Goal: Task Accomplishment & Management: Manage account settings

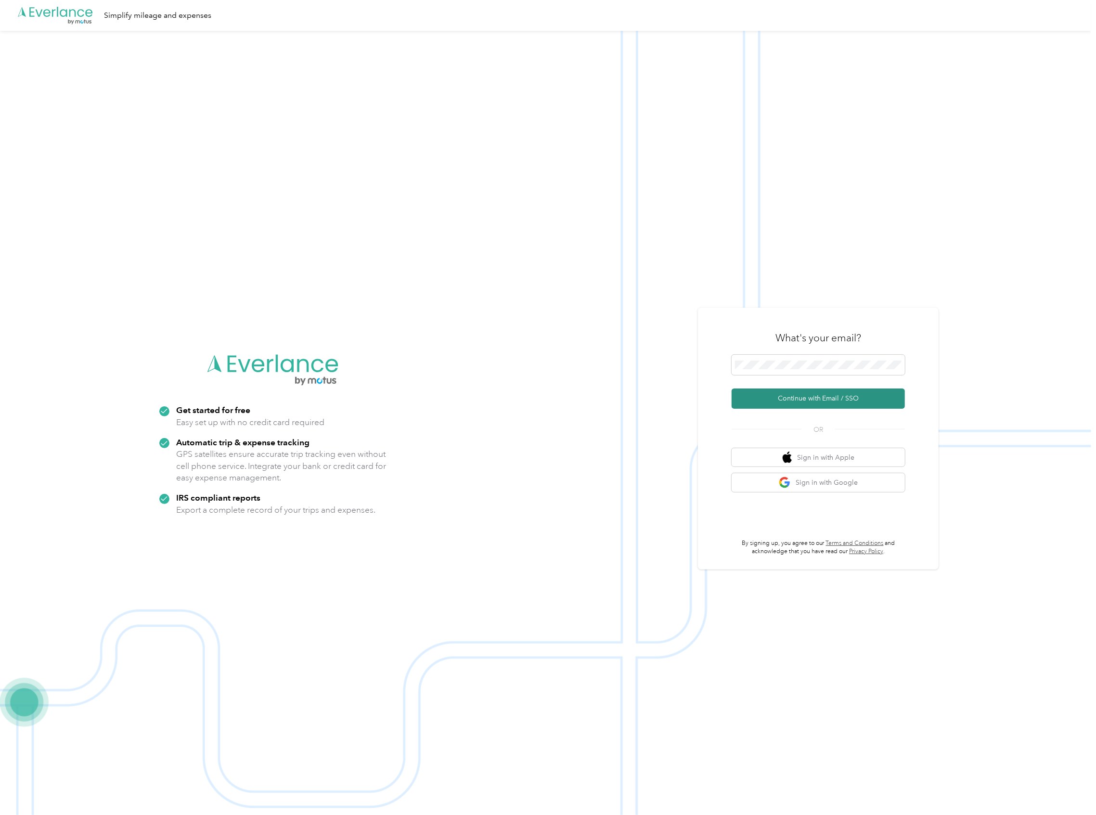
click at [809, 390] on button "Continue with Email / SSO" at bounding box center [817, 398] width 173 height 20
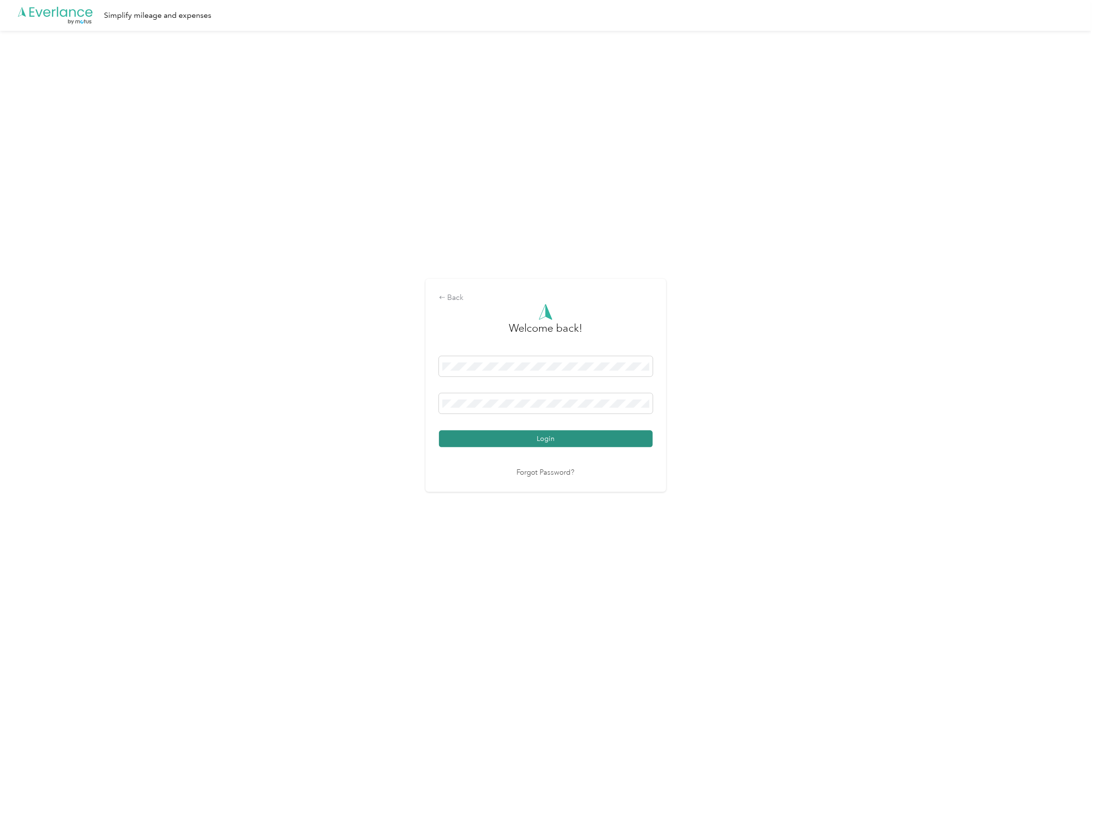
drag, startPoint x: 580, startPoint y: 429, endPoint x: 582, endPoint y: 436, distance: 7.0
click at [580, 434] on div "Login" at bounding box center [546, 401] width 214 height 91
click at [582, 436] on button "Login" at bounding box center [546, 438] width 214 height 17
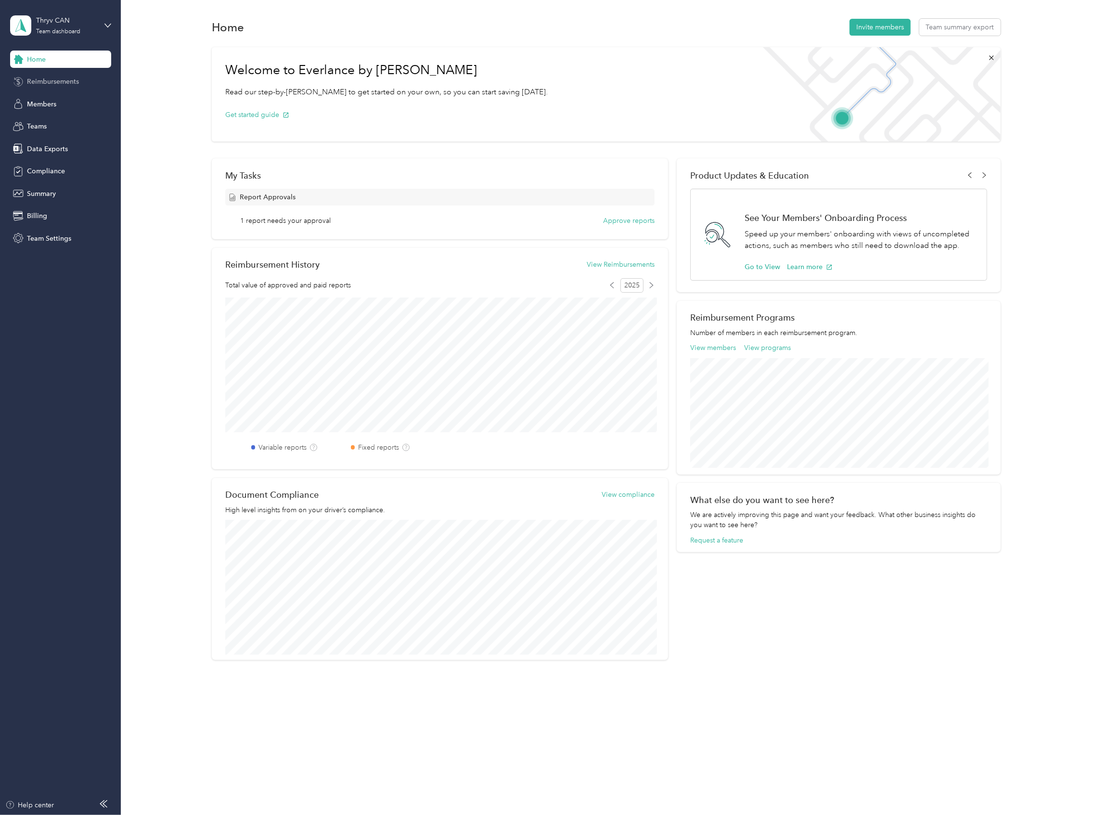
click at [57, 83] on span "Reimbursements" at bounding box center [53, 82] width 52 height 10
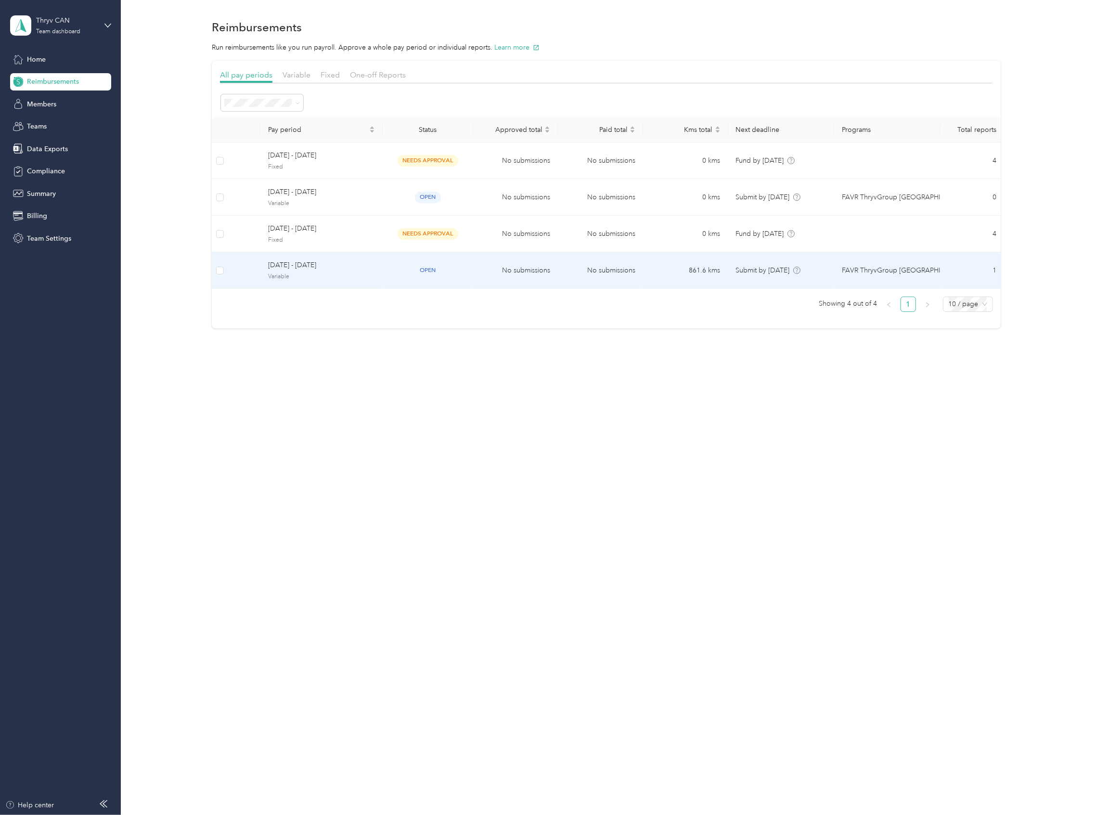
click at [287, 280] on span "Variable" at bounding box center [321, 276] width 107 height 9
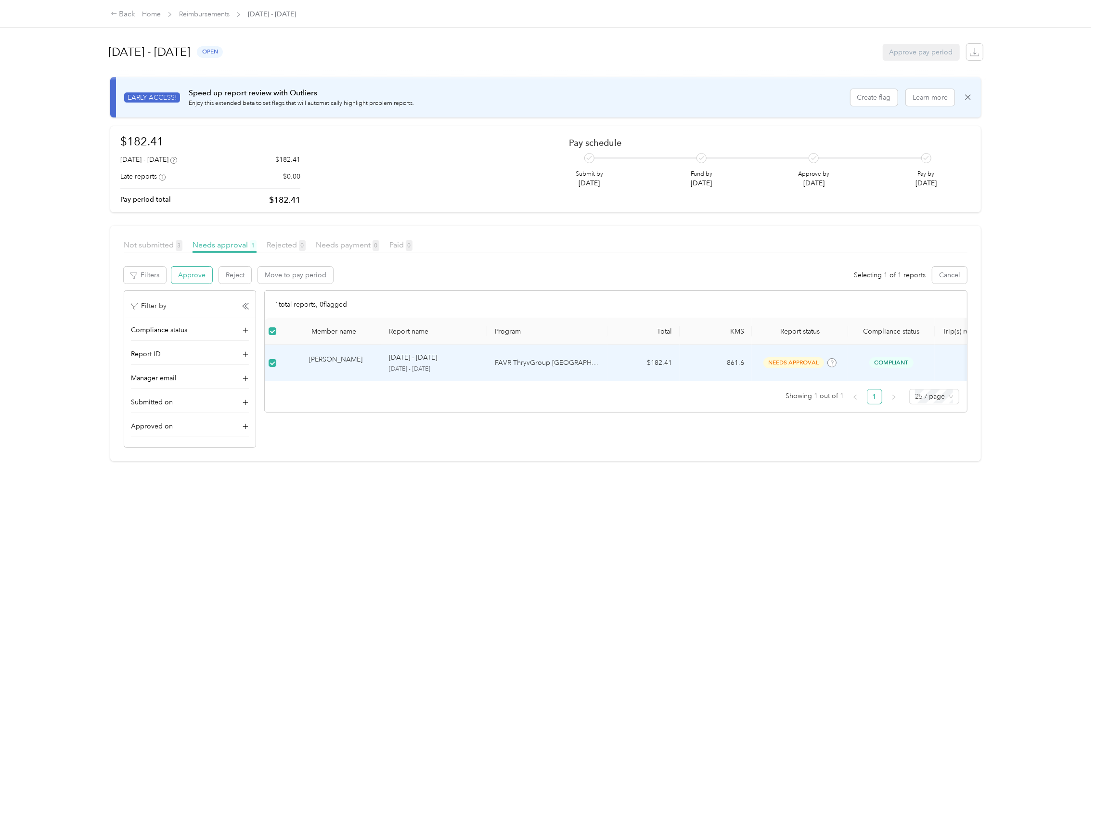
click at [201, 273] on button "Approve" at bounding box center [191, 275] width 41 height 17
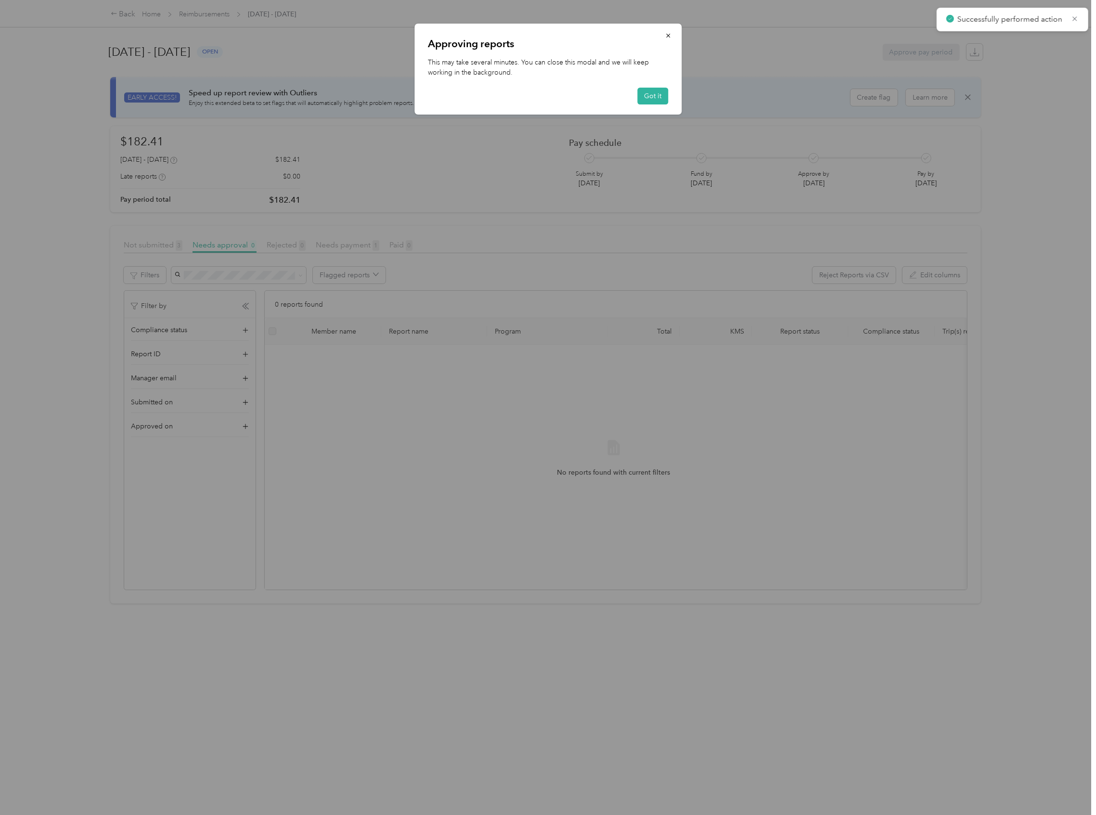
click at [200, 10] on div at bounding box center [548, 407] width 1096 height 815
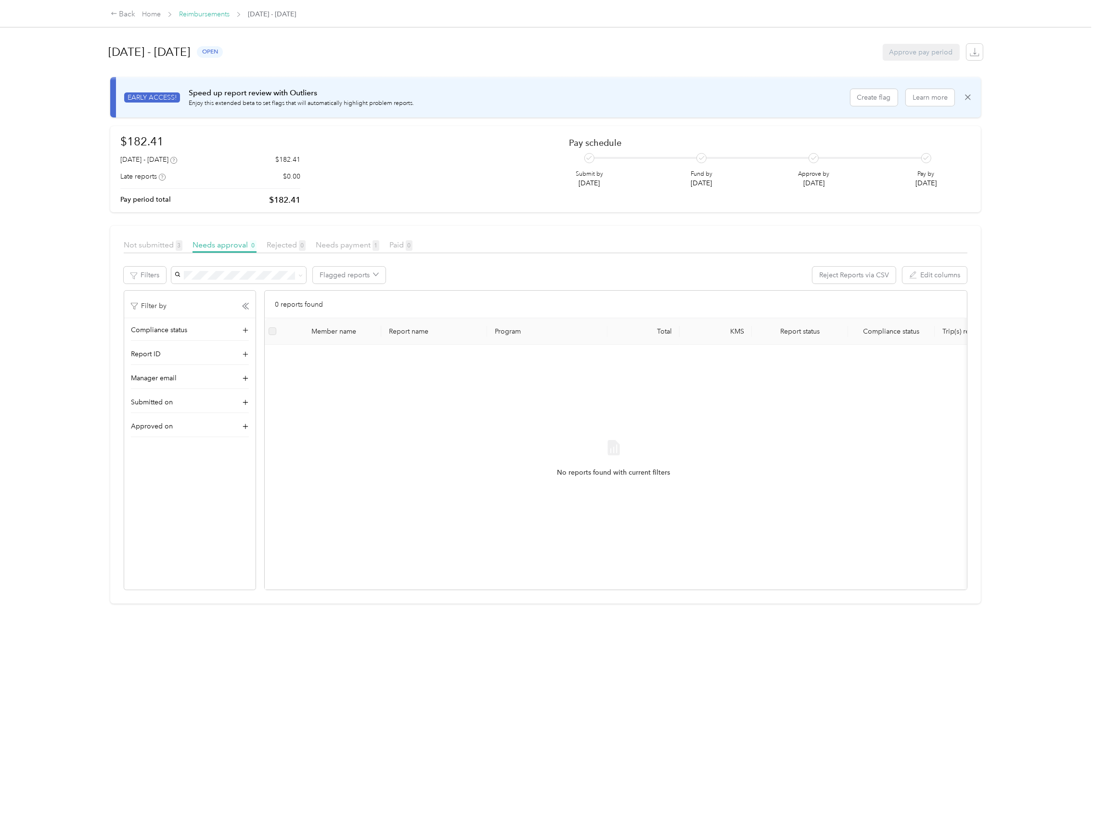
click at [201, 15] on link "Reimbursements" at bounding box center [204, 14] width 51 height 8
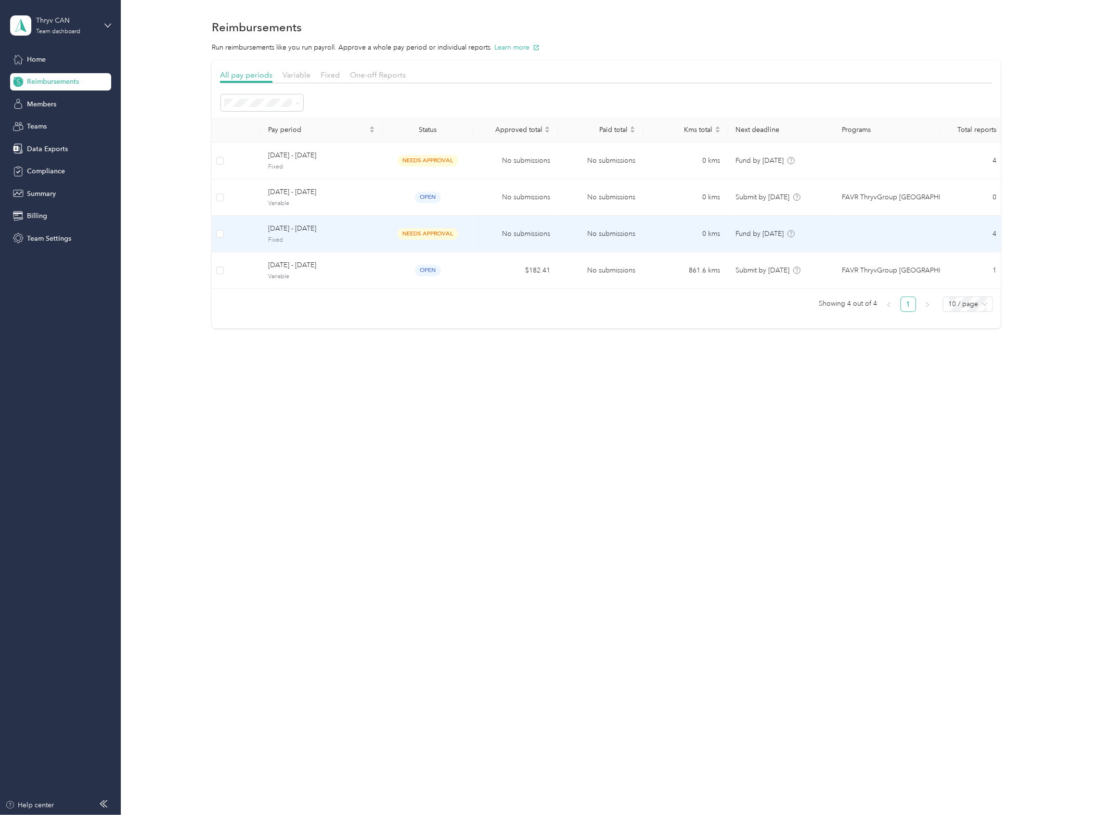
click at [283, 243] on span "Fixed" at bounding box center [321, 240] width 107 height 9
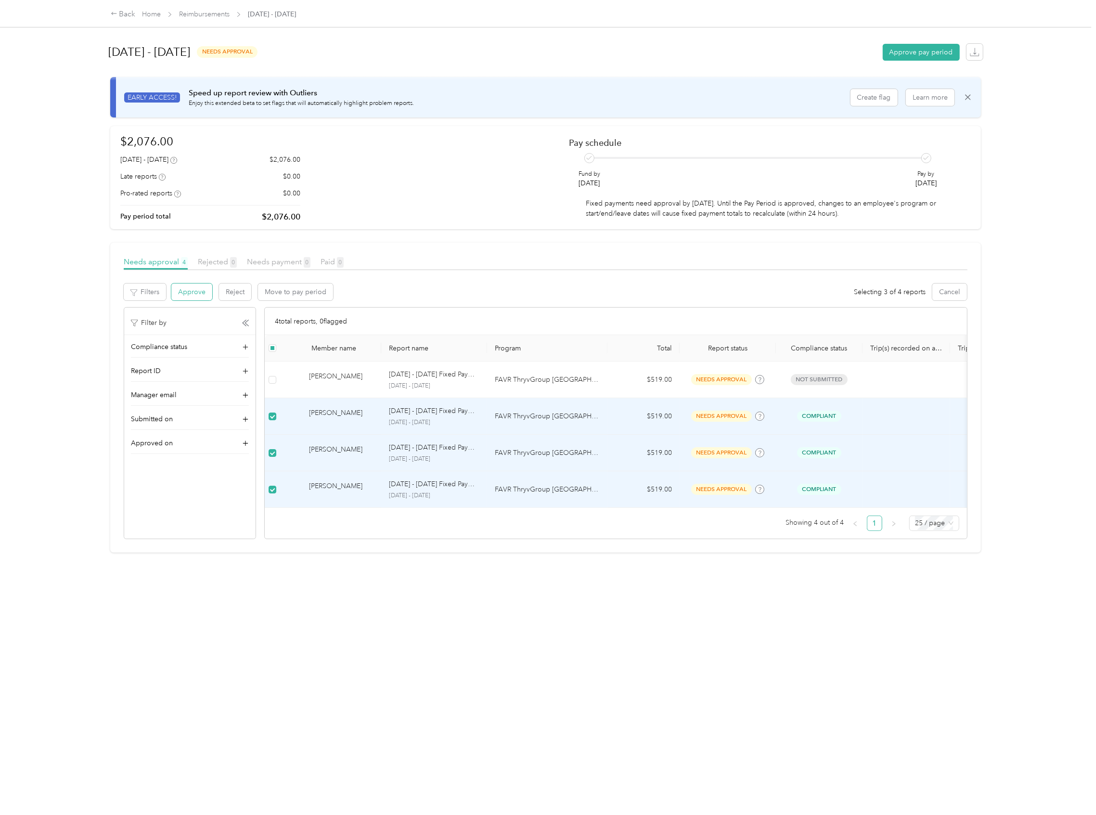
click at [203, 297] on button "Approve" at bounding box center [191, 291] width 41 height 17
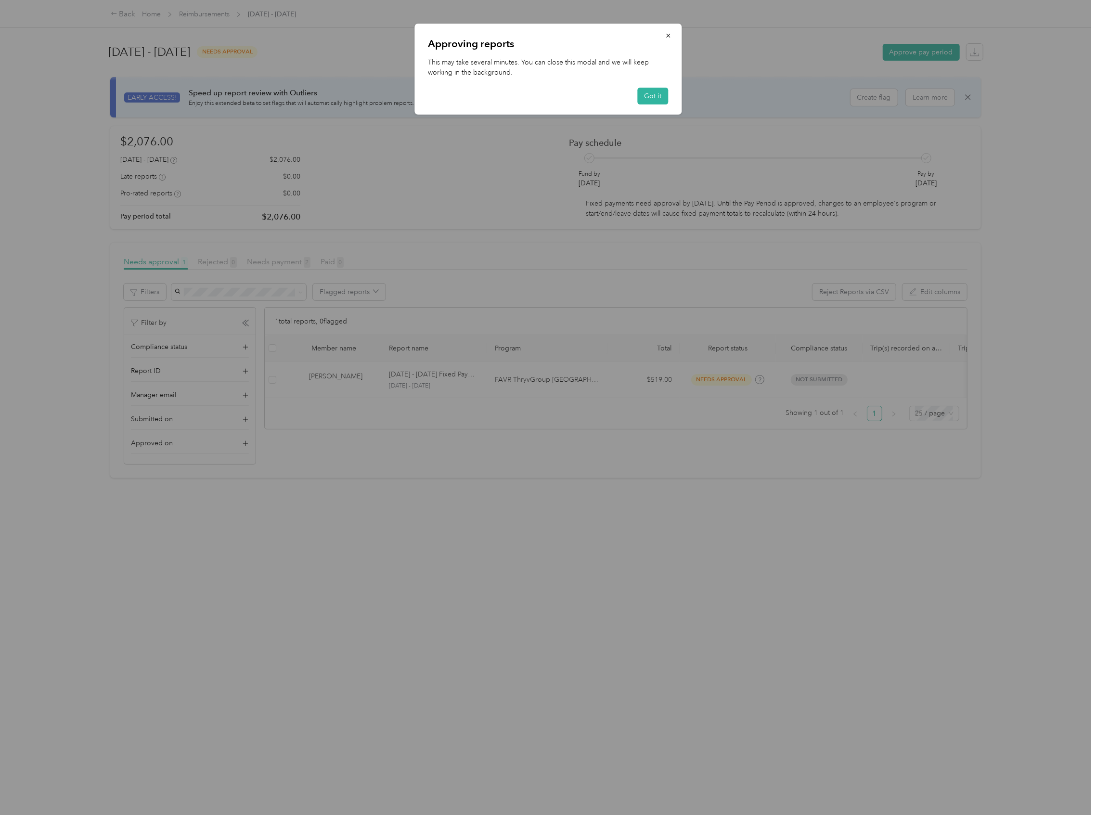
click at [370, 366] on div at bounding box center [548, 407] width 1096 height 815
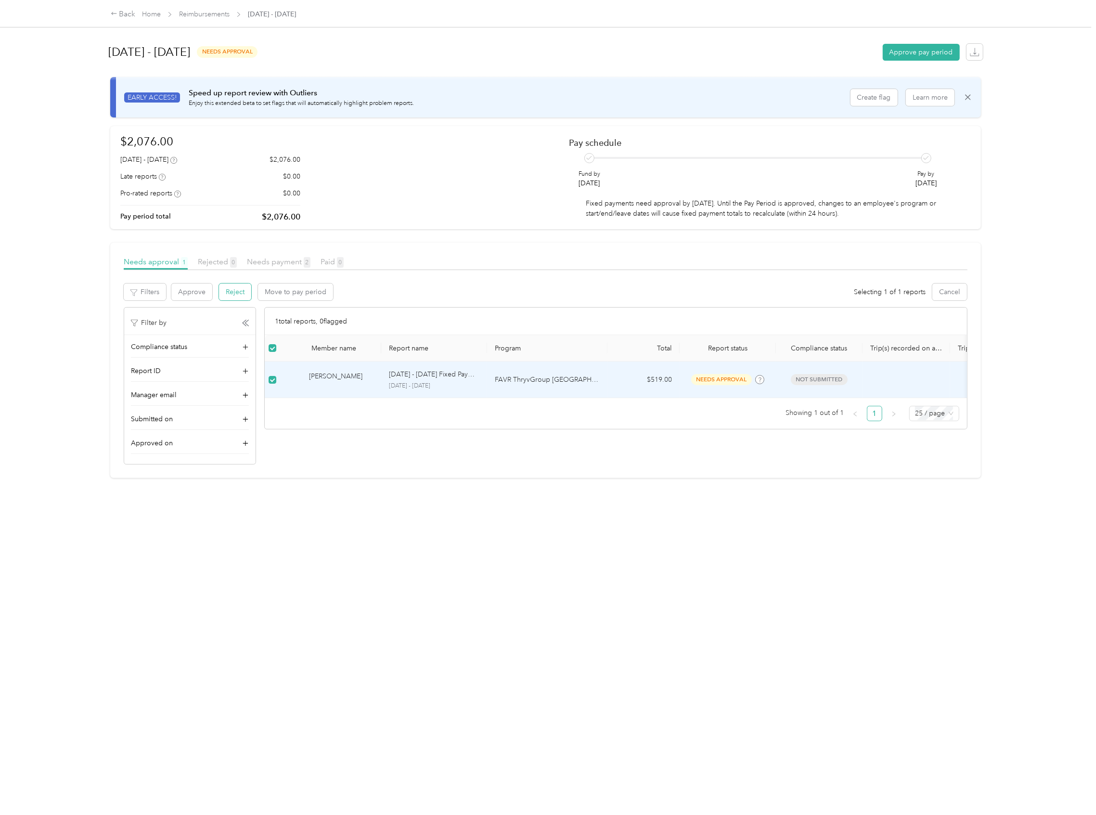
click at [231, 294] on button "Reject" at bounding box center [235, 291] width 32 height 17
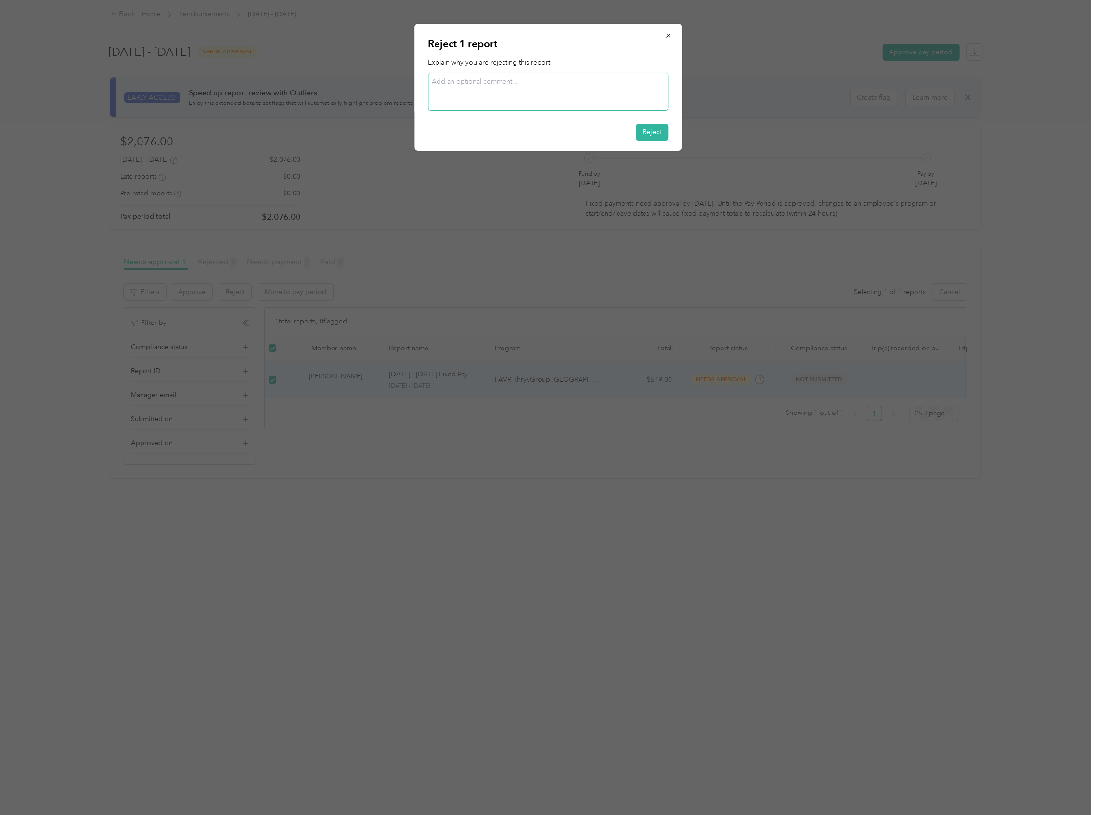
click at [499, 84] on textarea at bounding box center [548, 92] width 240 height 38
paste textarea "Out of compliance, driver’s license &/or insurance declaration pages not submit…"
type textarea "Out of compliance, driver’s license &/or insurance declaration pages not submit…"
click at [657, 135] on button "Reject" at bounding box center [652, 132] width 32 height 17
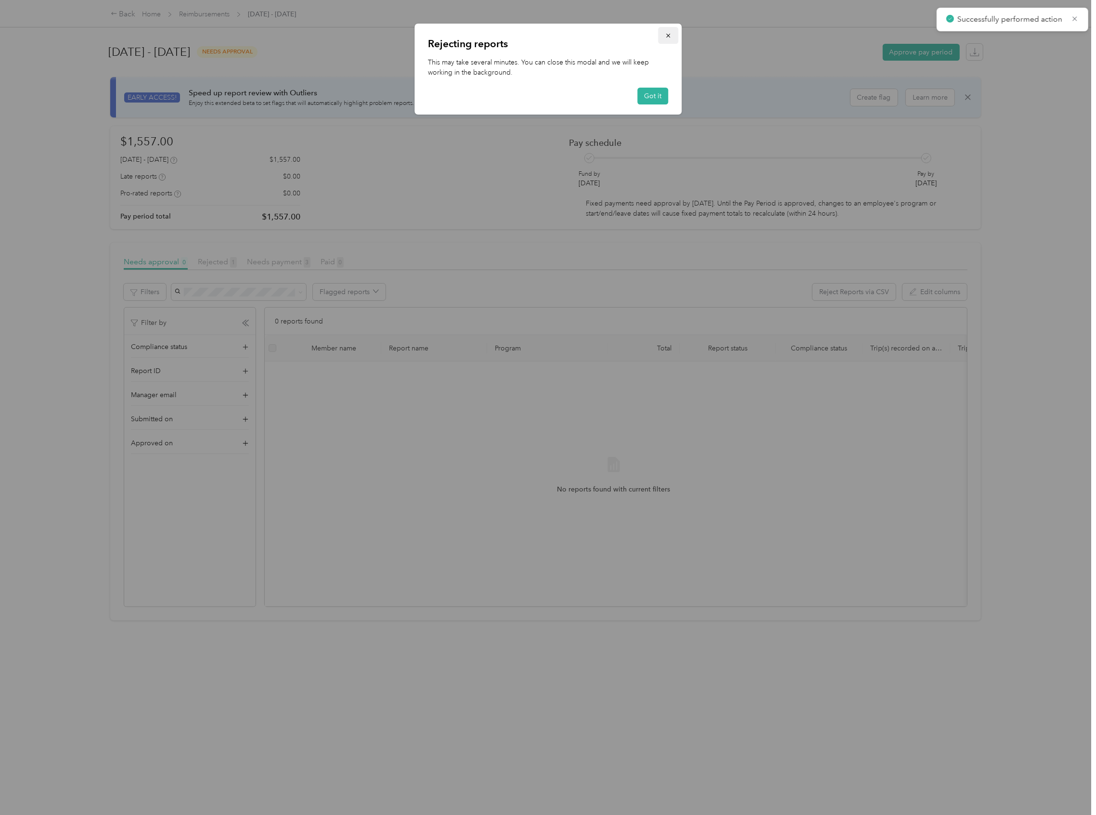
click at [670, 35] on icon "button" at bounding box center [667, 35] width 7 height 7
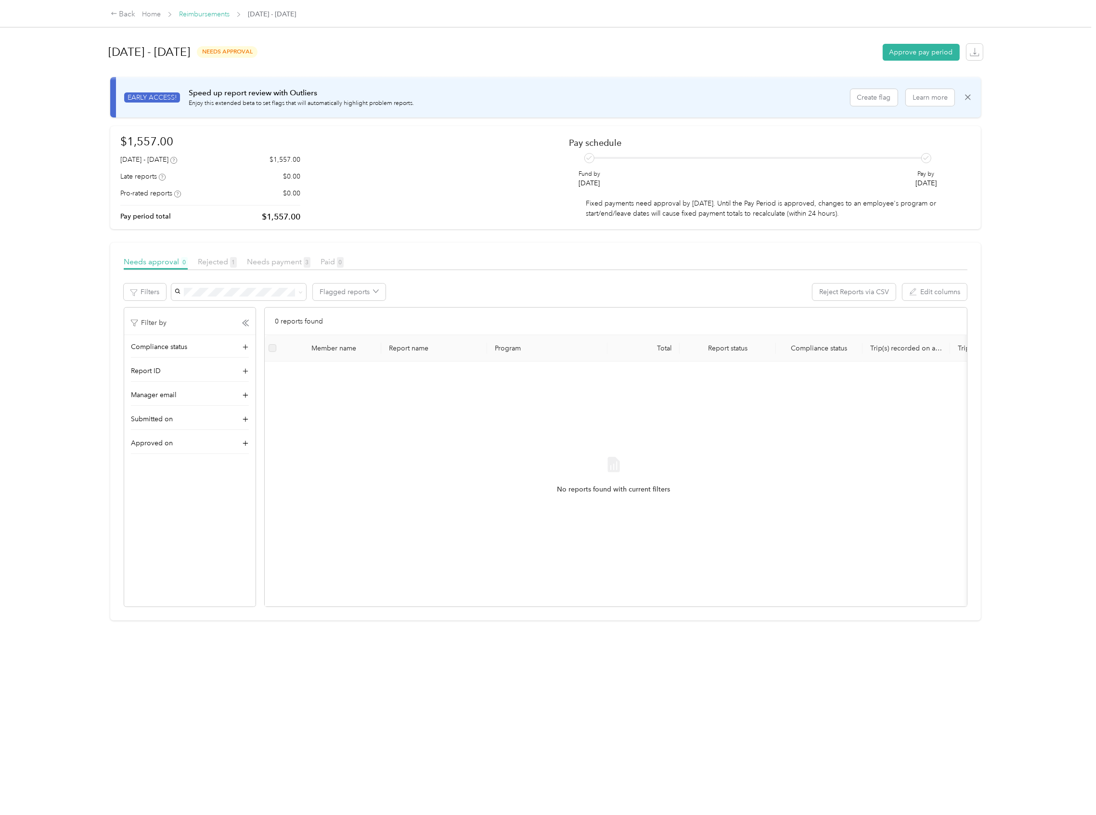
click at [190, 12] on link "Reimbursements" at bounding box center [204, 14] width 51 height 8
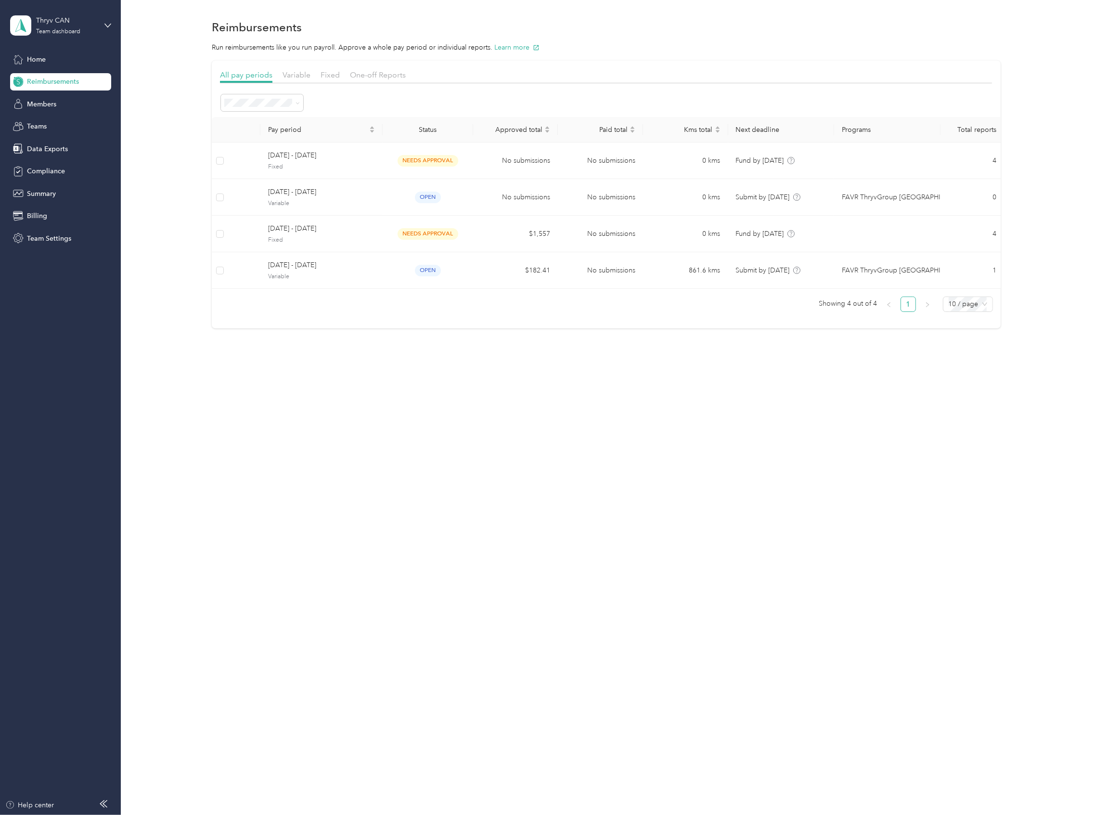
click at [101, 25] on div "Thryv CAN Team dashboard" at bounding box center [60, 26] width 101 height 34
click at [41, 121] on div "Log out" at bounding box center [36, 121] width 37 height 10
